Goal: Transaction & Acquisition: Subscribe to service/newsletter

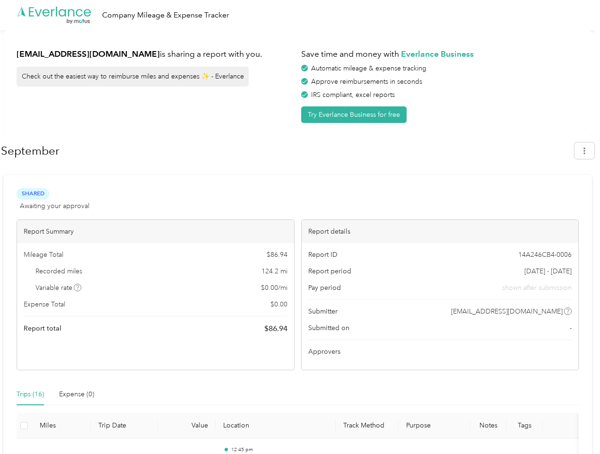
click at [302, 227] on div "Report details" at bounding box center [440, 231] width 277 height 23
click at [300, 15] on div ".cls-1 { fill: #00adee; } .cls-2 { fill: #fff; } .cls-3 { fill: #707372; } .cls…" at bounding box center [297, 15] width 595 height 30
click at [356, 114] on button "Try Everlance Business for free" at bounding box center [353, 114] width 105 height 17
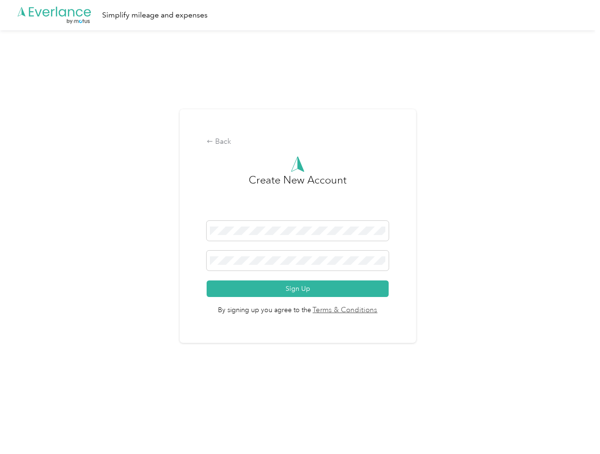
click at [287, 151] on div "Back Create New Account Sign Up By signing up you agree to the Terms & Conditio…" at bounding box center [298, 226] width 236 height 234
click at [589, 150] on div "Back Create New Account Sign Up By signing up you agree to the Terms & Conditio…" at bounding box center [297, 230] width 595 height 400
click at [78, 288] on div "Back Create New Account Sign Up By signing up you agree to the Terms & Conditio…" at bounding box center [297, 230] width 595 height 400
click at [373, 311] on link "Terms & Conditions" at bounding box center [344, 310] width 67 height 11
click at [30, 394] on div "Back Create New Account Sign Up By signing up you agree to the Terms & Conditio…" at bounding box center [297, 230] width 595 height 400
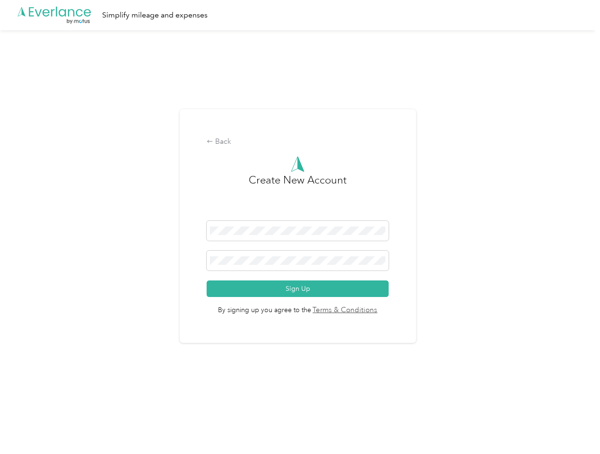
click at [77, 394] on div "Back Create New Account Sign Up By signing up you agree to the Terms & Conditio…" at bounding box center [297, 230] width 595 height 400
click at [24, 426] on div "Back Create New Account Sign Up By signing up you agree to the Terms & Conditio…" at bounding box center [297, 230] width 595 height 400
